Goal: Task Accomplishment & Management: Complete application form

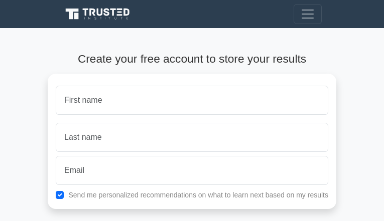
type input "EHjIPxUGvGyzhzdf"
type input "[EMAIL_ADDRESS][DOMAIN_NAME]"
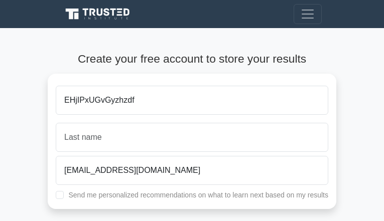
checkbox input "true"
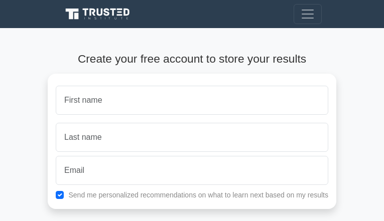
type input "xvkxOIVuwgsHLRld"
type input "fivwSrCwAa"
type input "caneub@msn.com"
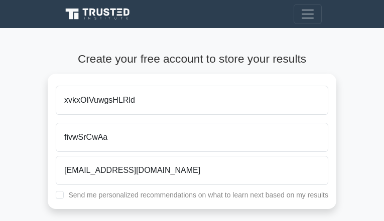
checkbox input "true"
